Goal: Task Accomplishment & Management: Use online tool/utility

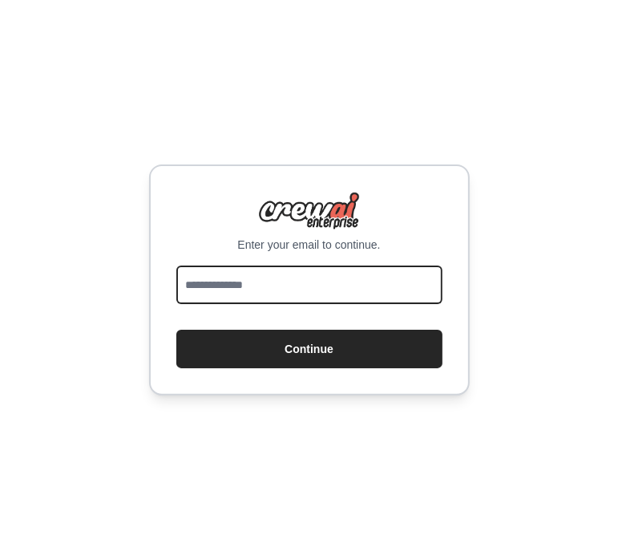
click at [254, 289] on input "email" at bounding box center [309, 284] width 266 height 38
type input "**********"
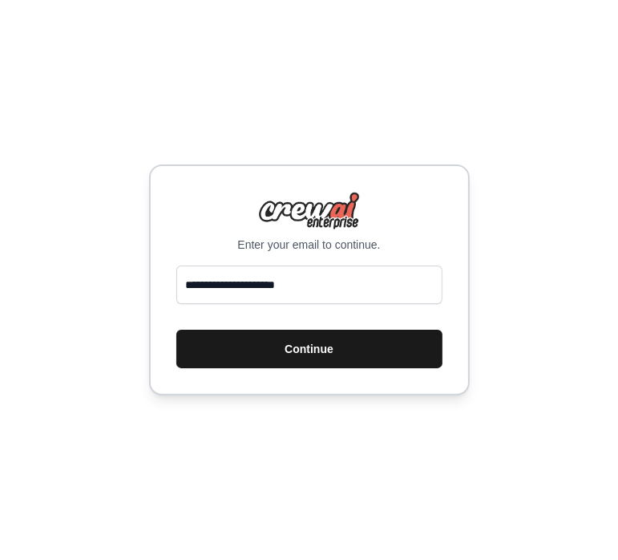
click at [263, 350] on button "Continue" at bounding box center [309, 349] width 266 height 38
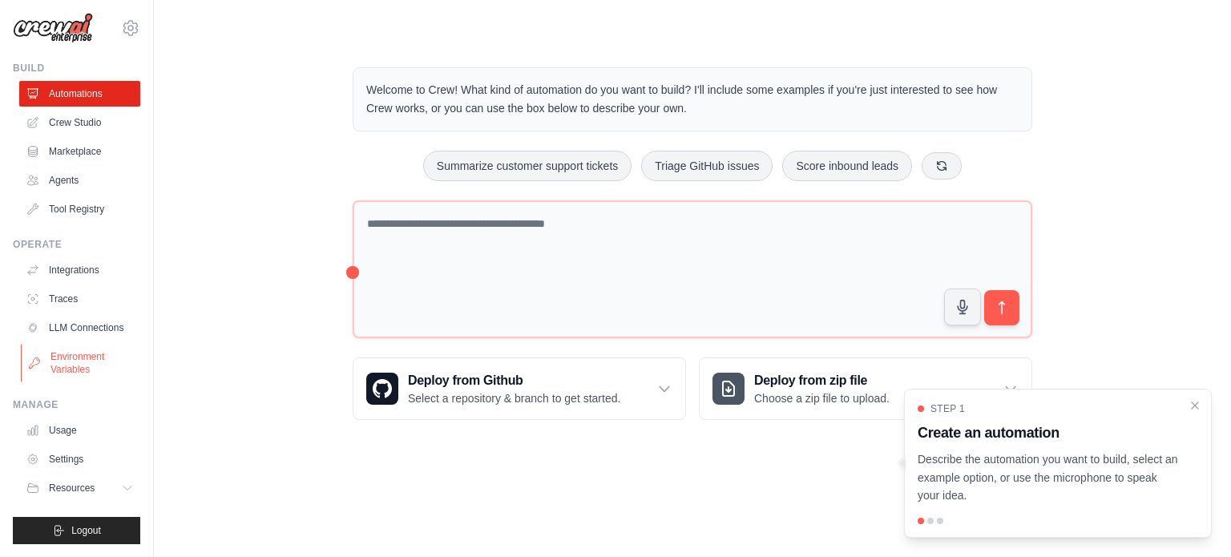
scroll to position [18, 0]
click at [77, 117] on link "Crew Studio" at bounding box center [81, 123] width 121 height 26
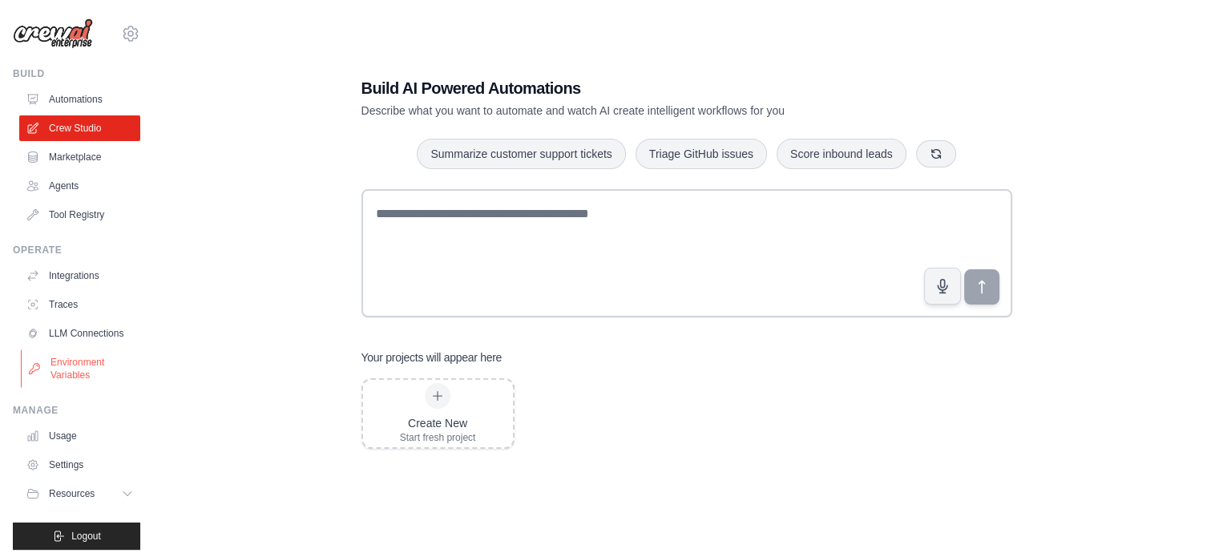
scroll to position [18, 0]
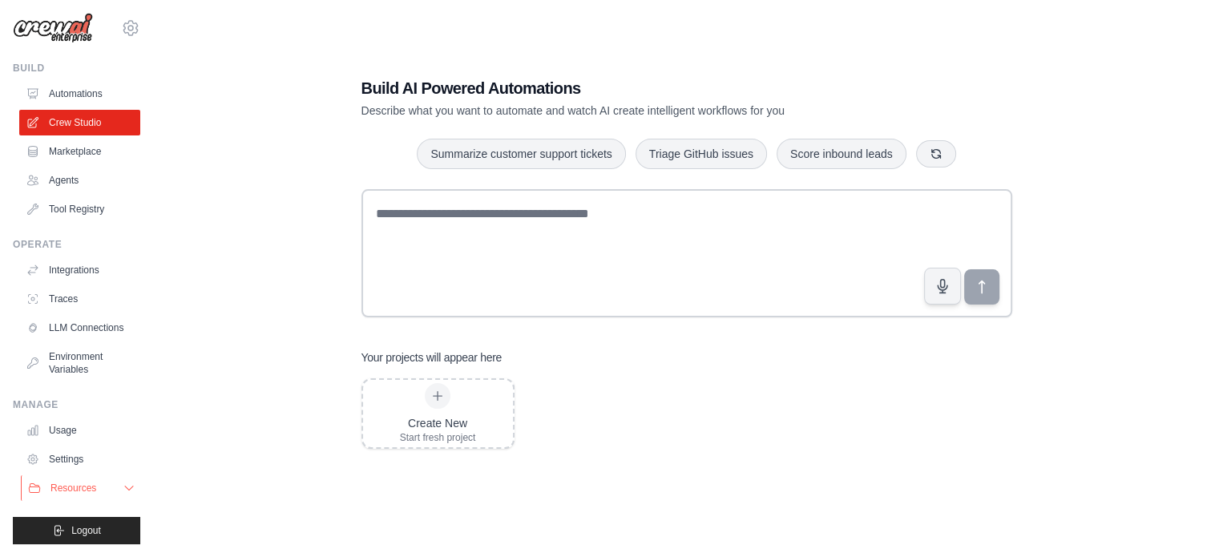
click at [123, 488] on icon at bounding box center [129, 488] width 13 height 13
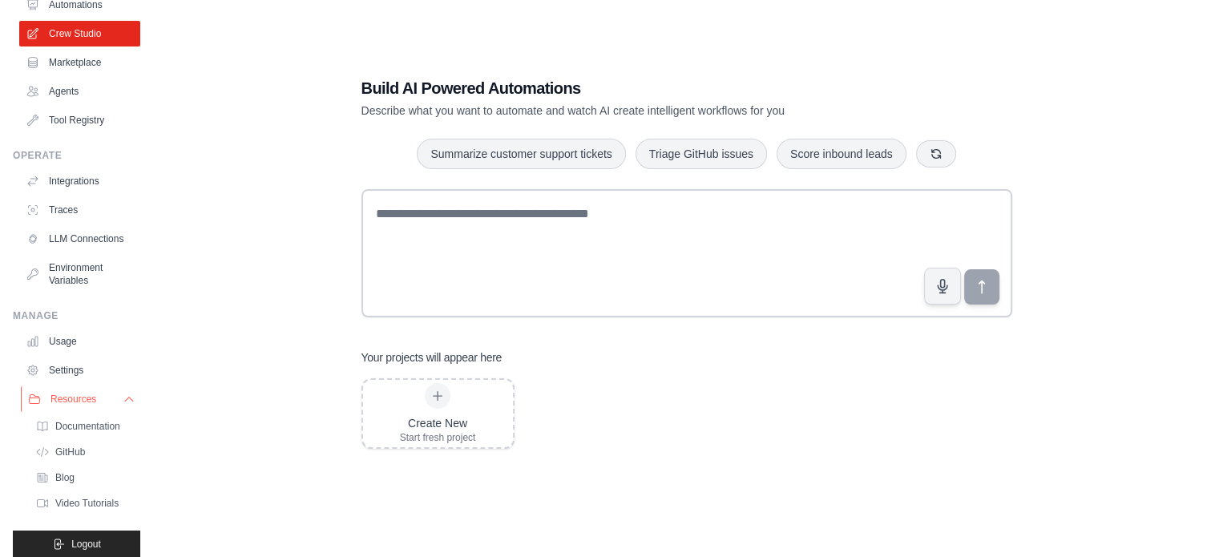
scroll to position [133, 0]
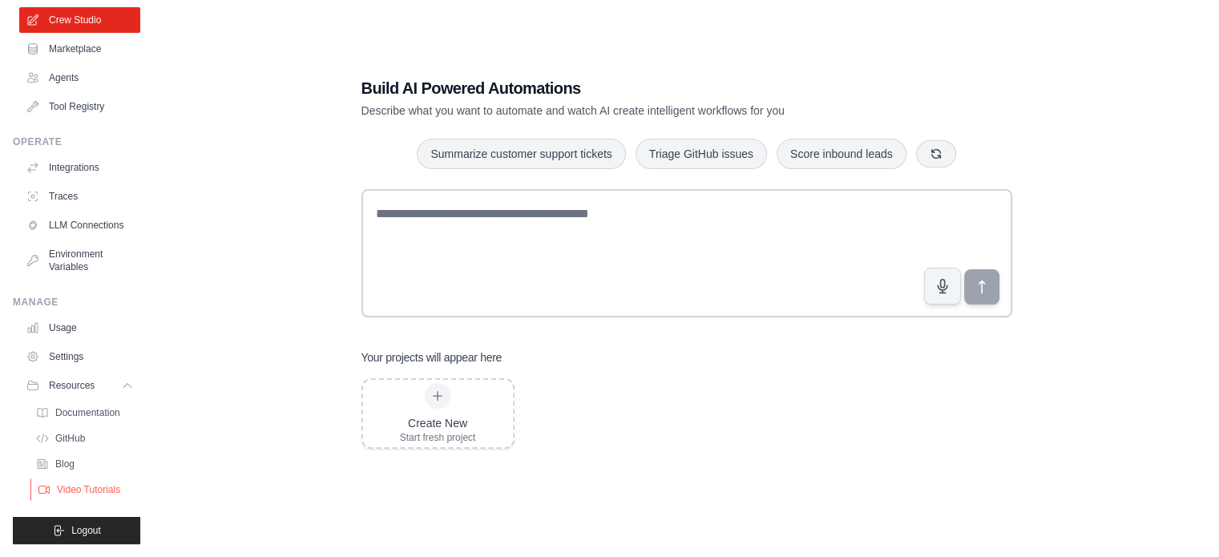
click at [88, 483] on span "Video Tutorials" at bounding box center [88, 489] width 63 height 13
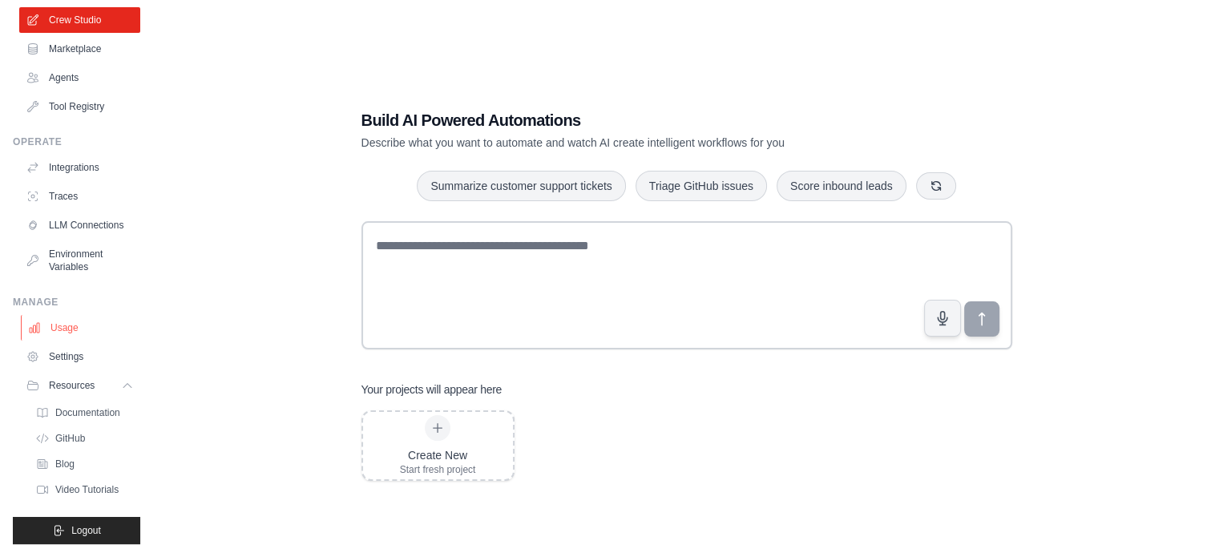
click at [88, 325] on link "Usage" at bounding box center [81, 328] width 121 height 26
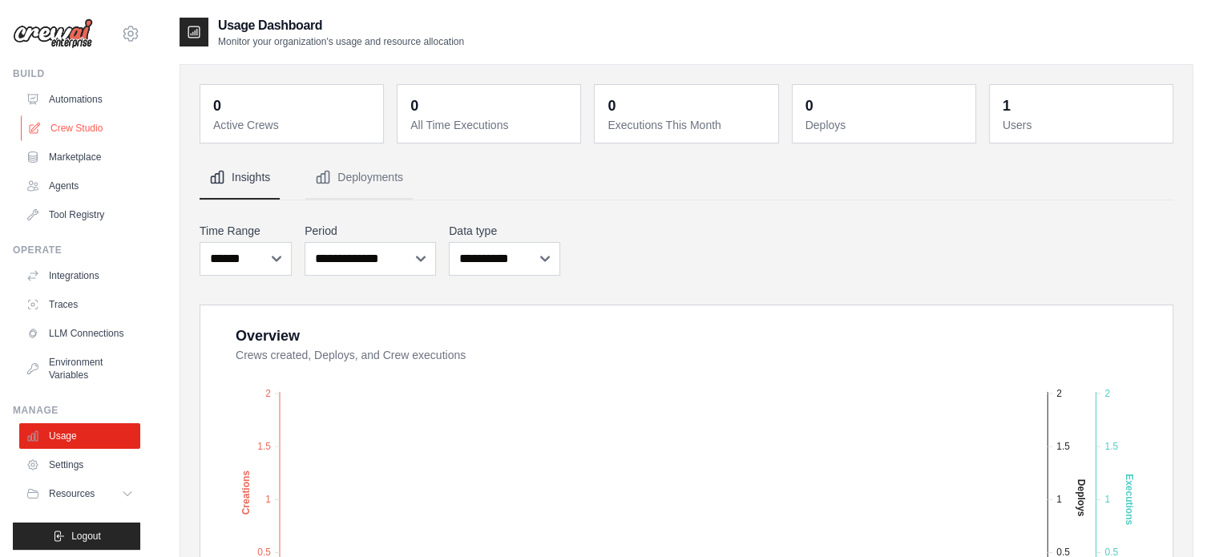
click at [77, 118] on link "Crew Studio" at bounding box center [81, 128] width 121 height 26
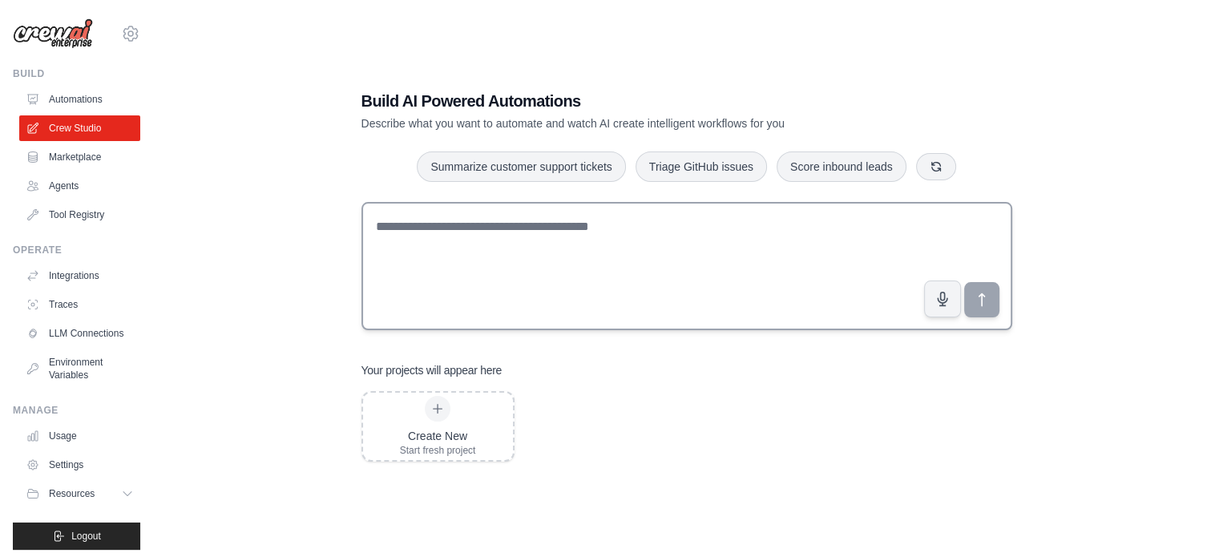
scroll to position [18, 0]
drag, startPoint x: 99, startPoint y: 127, endPoint x: 263, endPoint y: 63, distance: 176.4
click at [263, 63] on div "Build AI Powered Automations Describe what you want to automate and watch AI cr…" at bounding box center [687, 276] width 1014 height 557
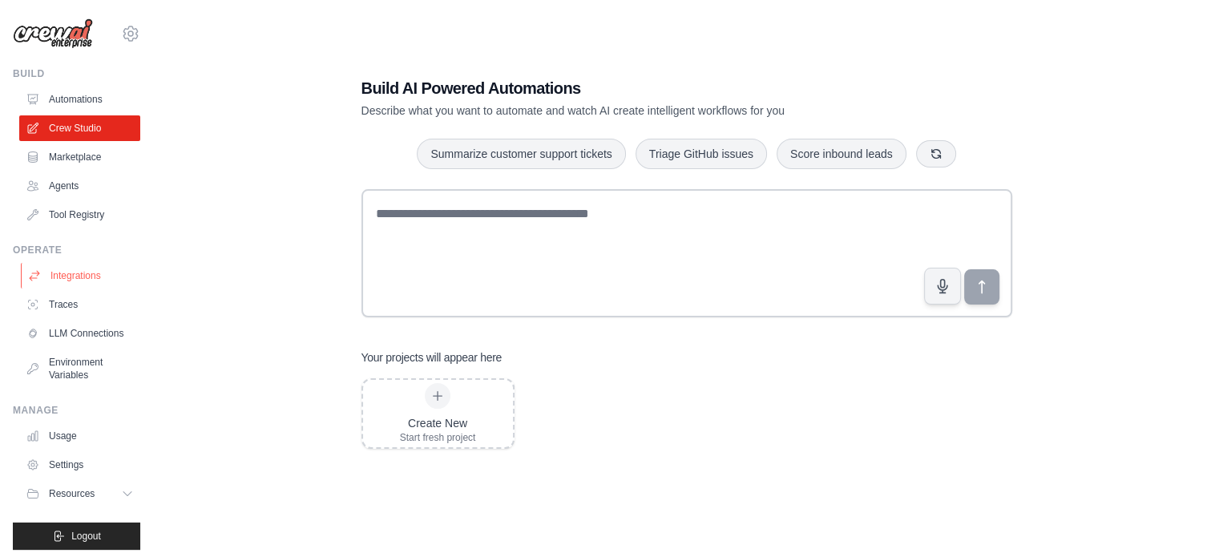
click at [86, 275] on link "Integrations" at bounding box center [81, 276] width 121 height 26
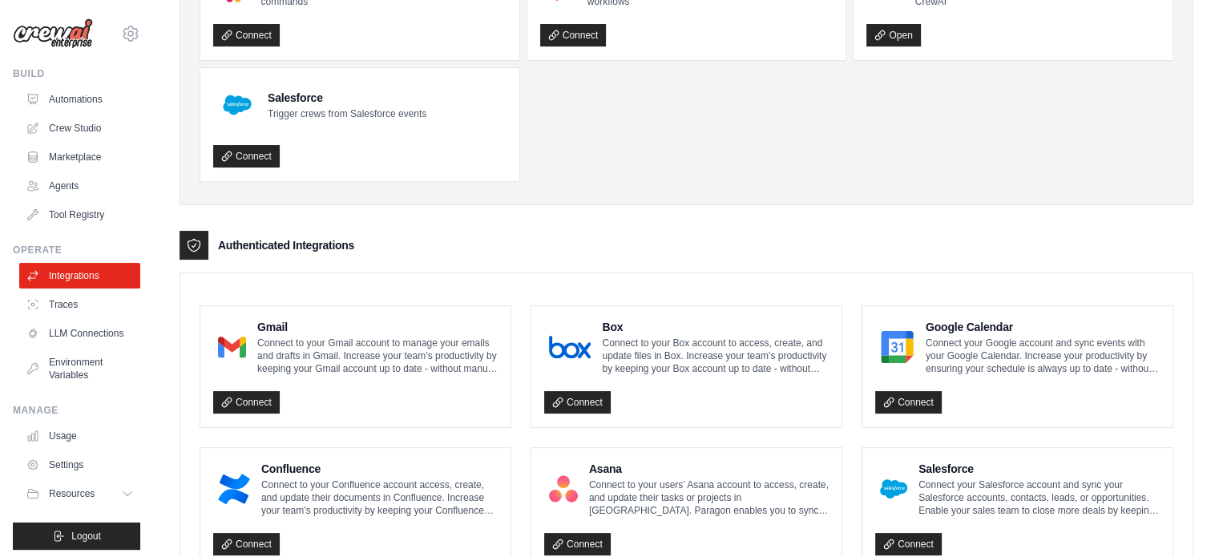
scroll to position [186, 0]
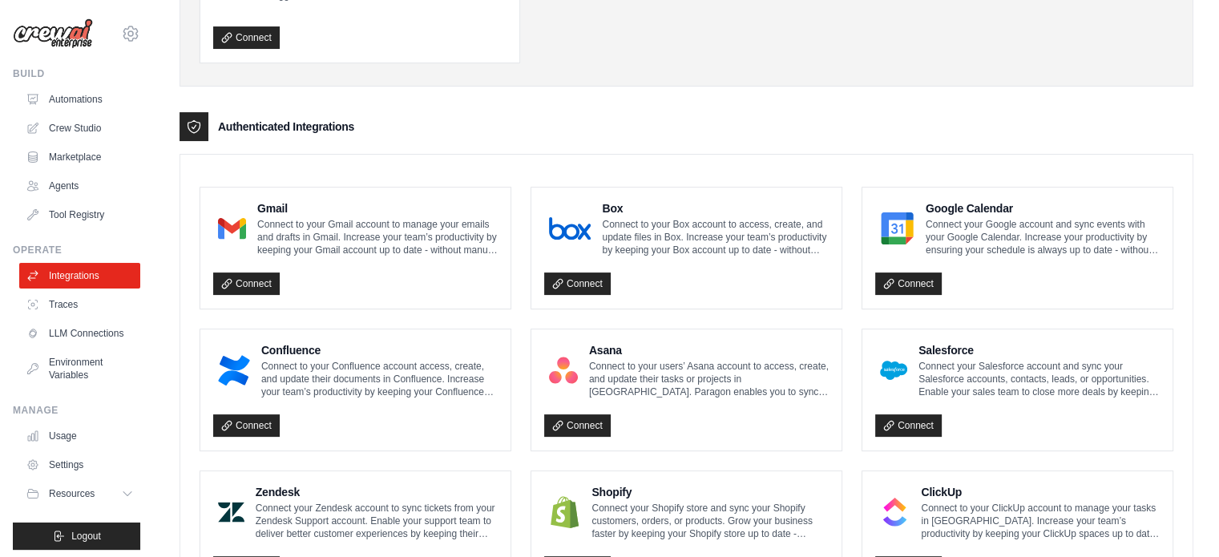
scroll to position [294, 0]
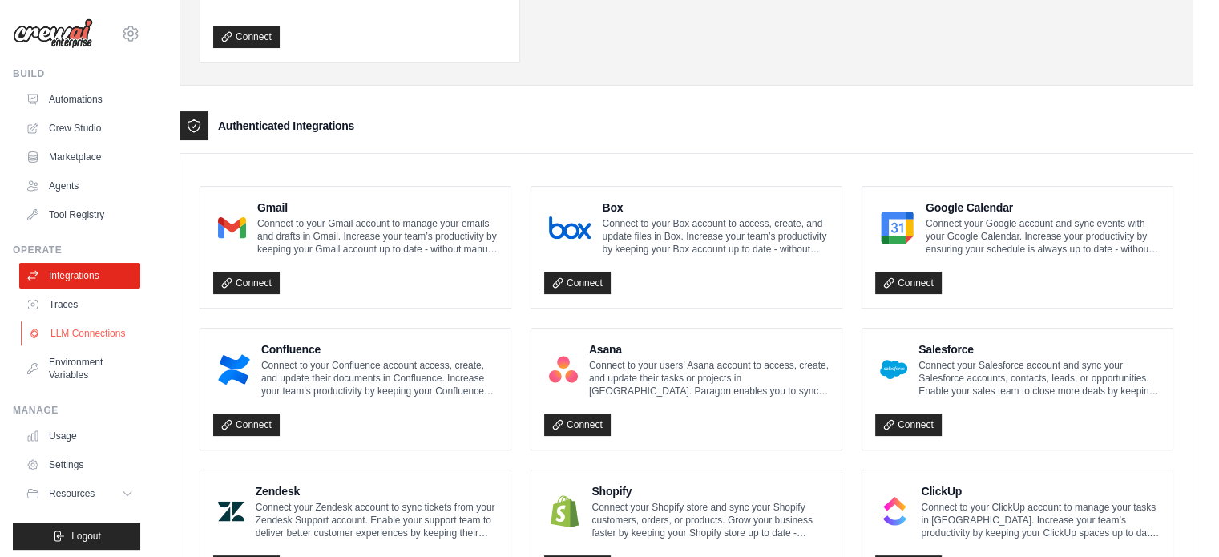
click at [79, 346] on link "LLM Connections" at bounding box center [81, 334] width 121 height 26
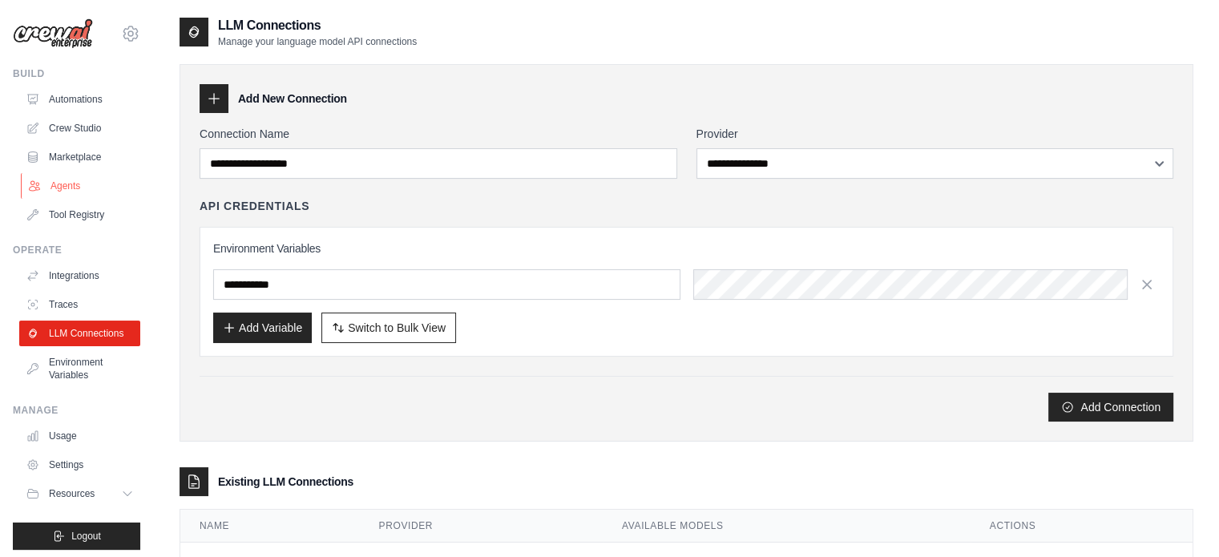
click at [88, 182] on link "Agents" at bounding box center [81, 186] width 121 height 26
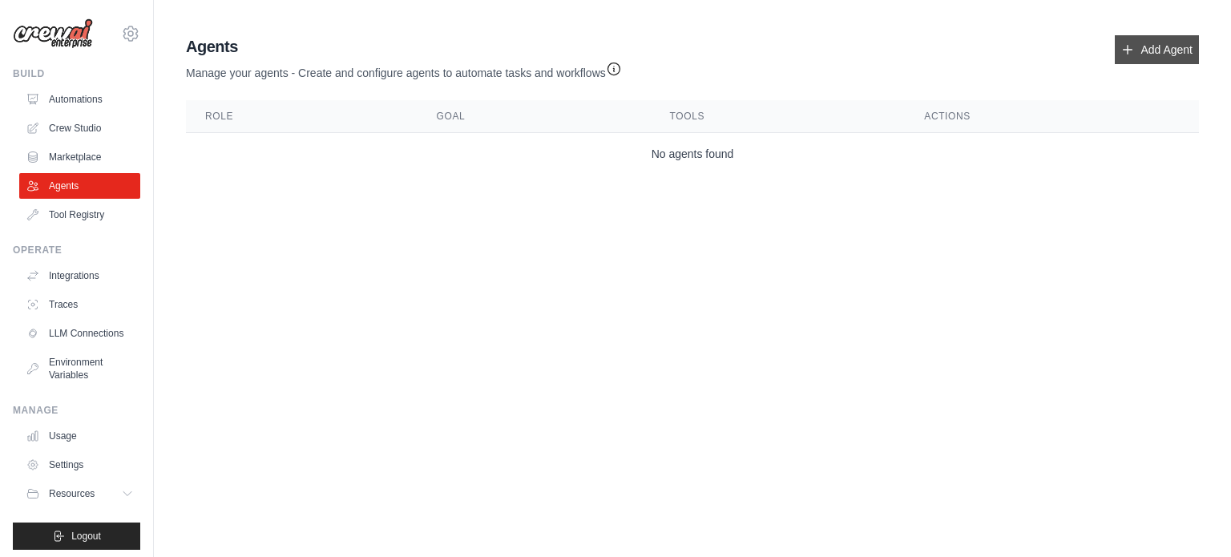
click at [1133, 59] on link "Add Agent" at bounding box center [1157, 49] width 84 height 29
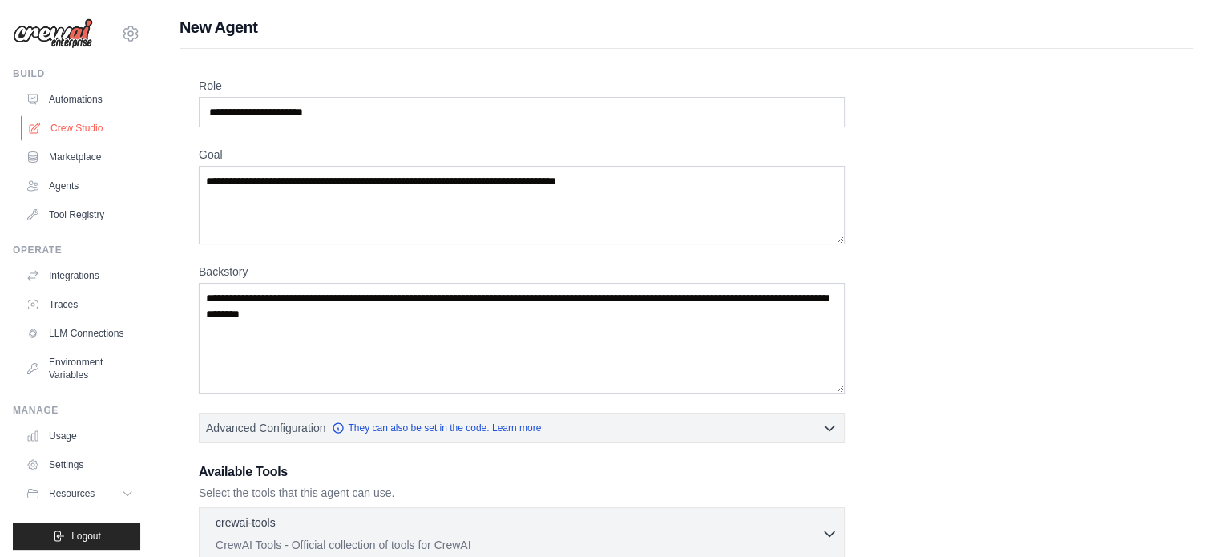
click at [87, 127] on link "Crew Studio" at bounding box center [81, 128] width 121 height 26
